Goal: Check status: Check status

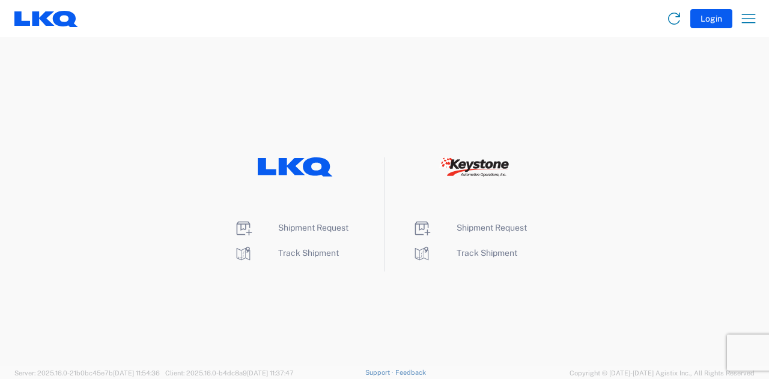
click at [207, 223] on ul "Shipment Request Track Shipment" at bounding box center [295, 241] width 177 height 44
click at [324, 249] on span "Track Shipment" at bounding box center [308, 253] width 61 height 10
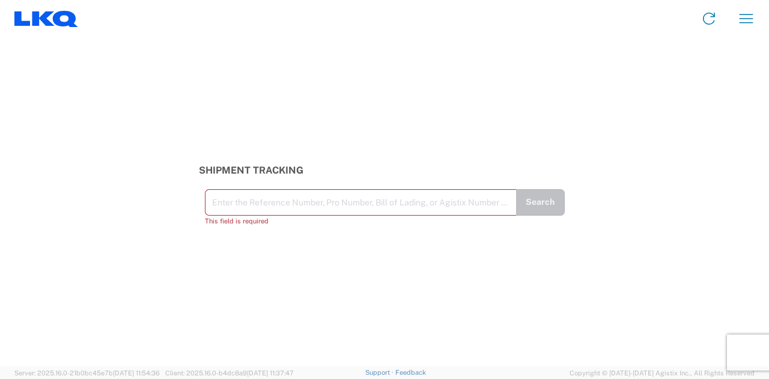
click at [323, 204] on input "text" at bounding box center [361, 201] width 298 height 21
paste input "56495661"
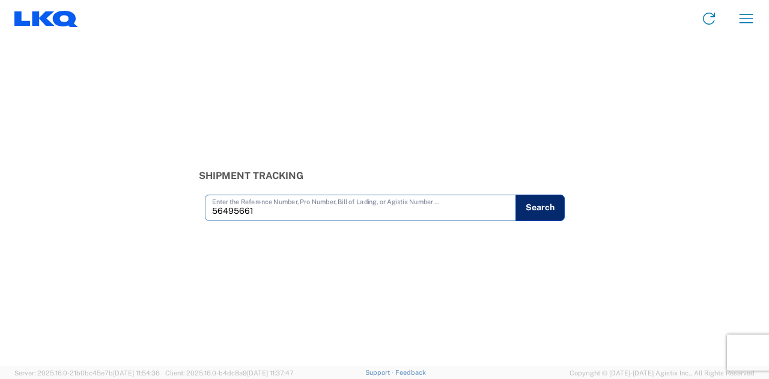
type input "56495661"
click at [557, 206] on button "Search" at bounding box center [540, 208] width 49 height 26
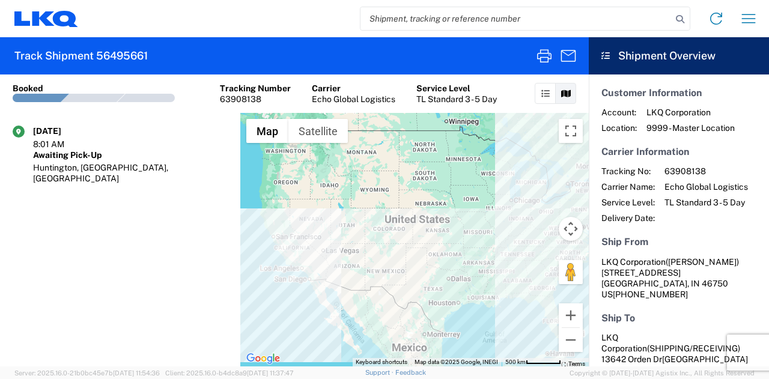
click at [715, 239] on h5 "Ship From" at bounding box center [679, 241] width 155 height 11
drag, startPoint x: 165, startPoint y: 228, endPoint x: 413, endPoint y: 298, distance: 257.9
click at [165, 228] on agx-shipment-transit-statuses-widget "08/14/2025 8:01 AM Awaiting Pick-Up Huntington, IN, US" at bounding box center [120, 240] width 240 height 254
